Goal: Information Seeking & Learning: Learn about a topic

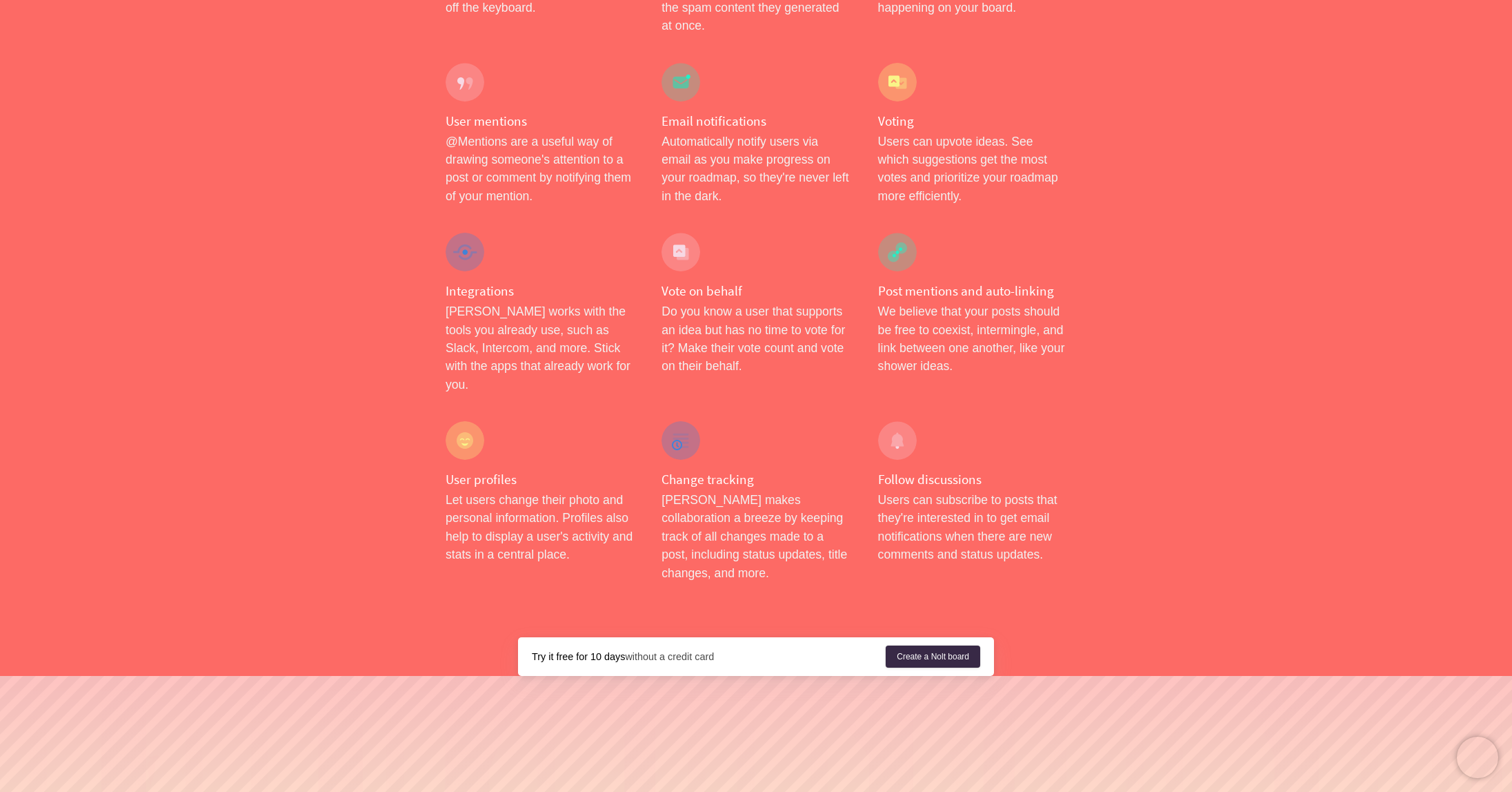
scroll to position [2107, 0]
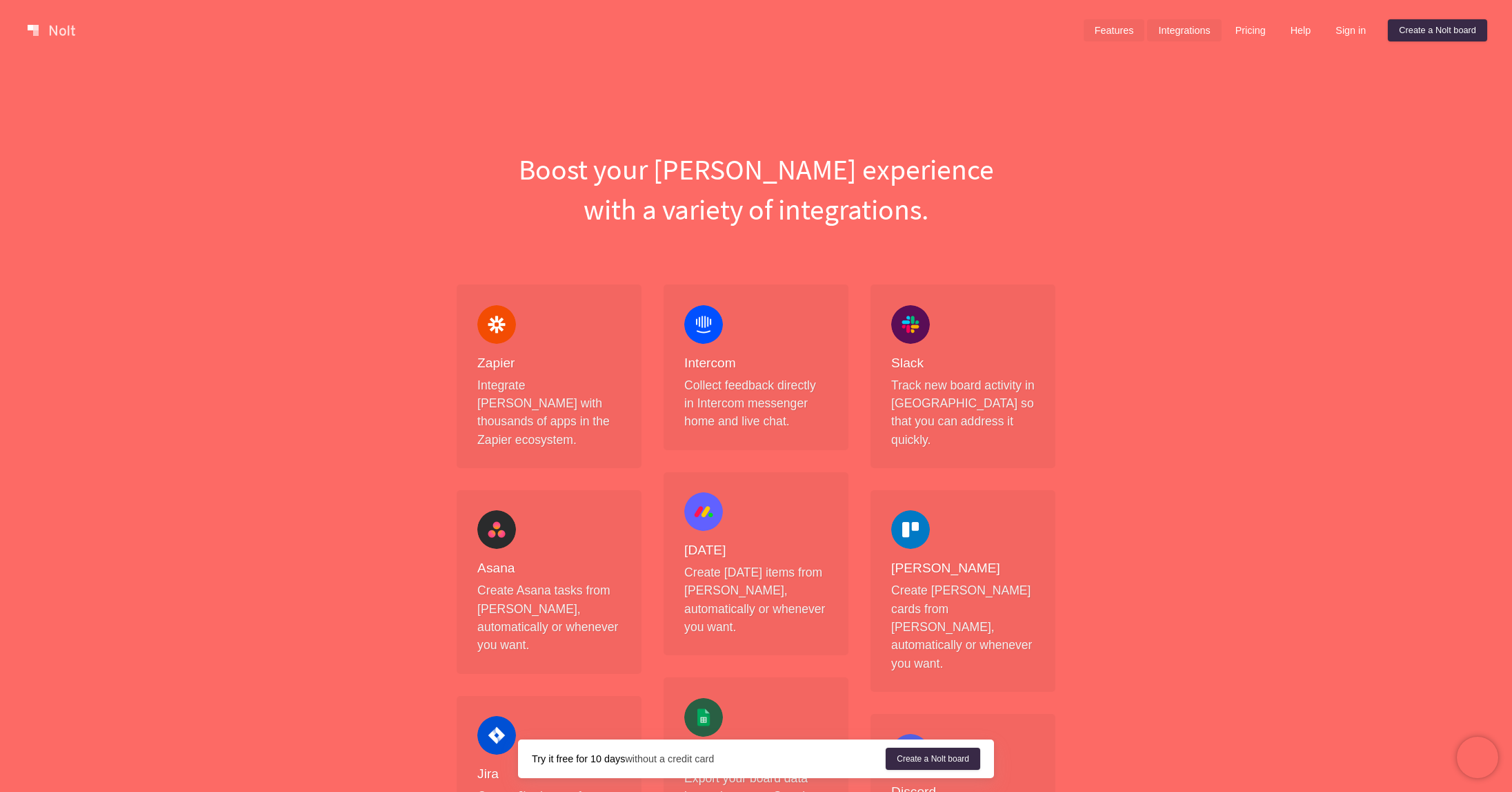
click at [1102, 30] on link "Features" at bounding box center [1114, 29] width 62 height 22
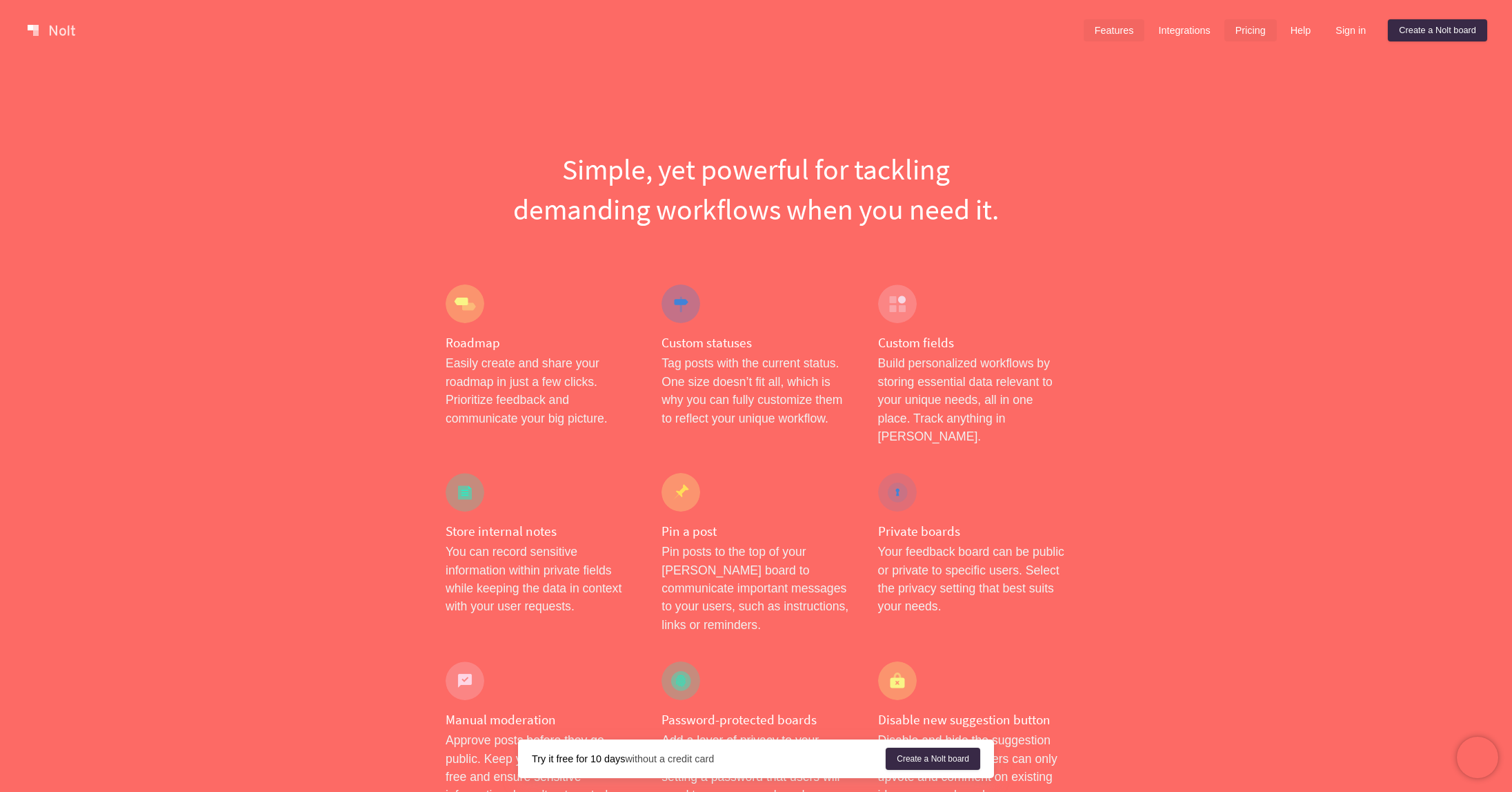
click at [1249, 36] on link "Pricing" at bounding box center [1250, 29] width 52 height 22
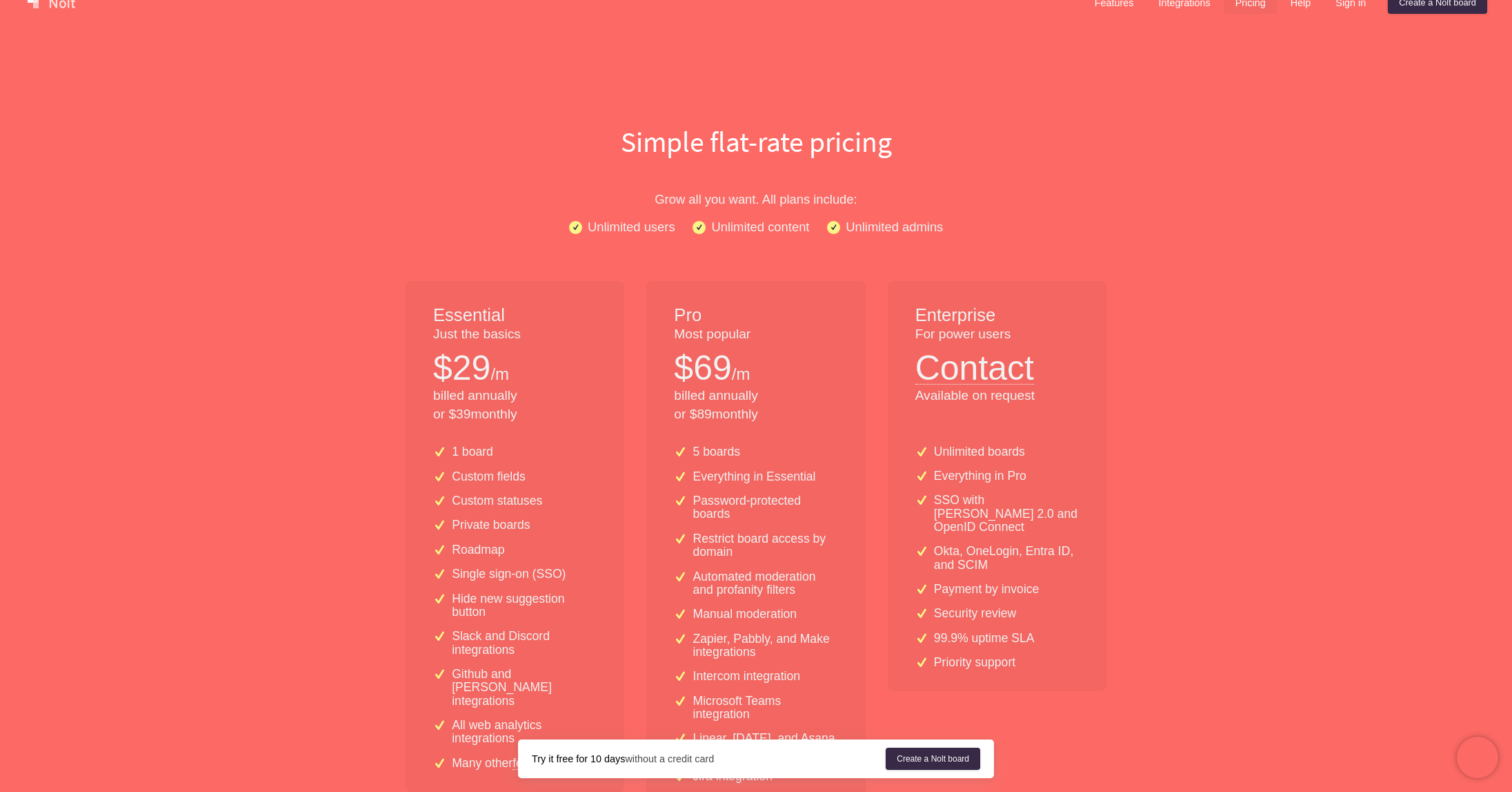
scroll to position [25, 0]
